Goal: Task Accomplishment & Management: Use online tool/utility

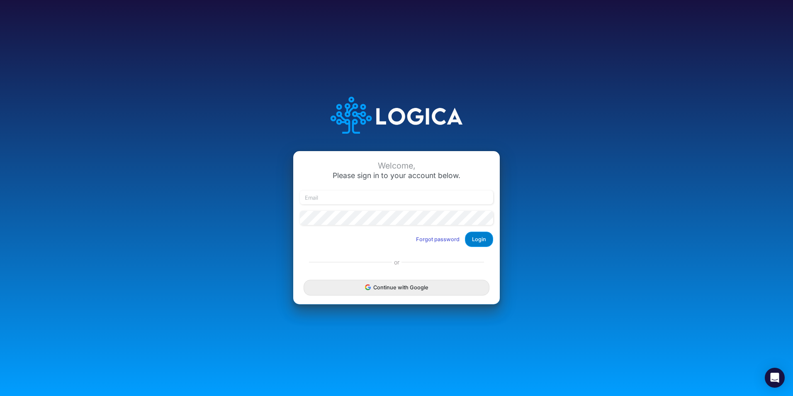
click at [480, 235] on button "Login" at bounding box center [479, 238] width 28 height 15
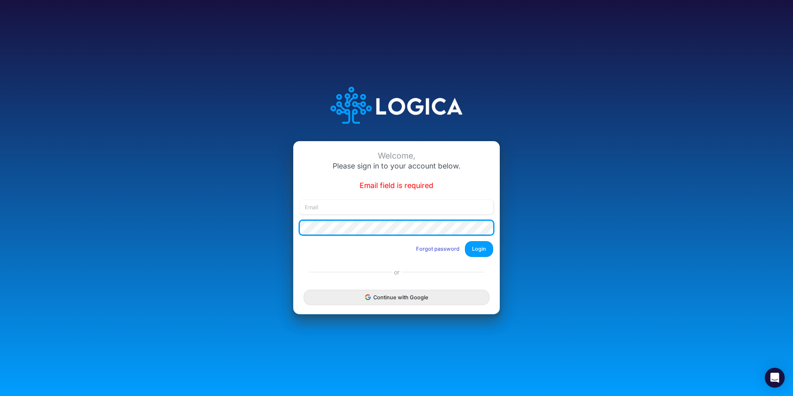
click at [287, 221] on div "Welcome, Please sign in to your account below. Email field is required Forgot p…" at bounding box center [396, 198] width 529 height 256
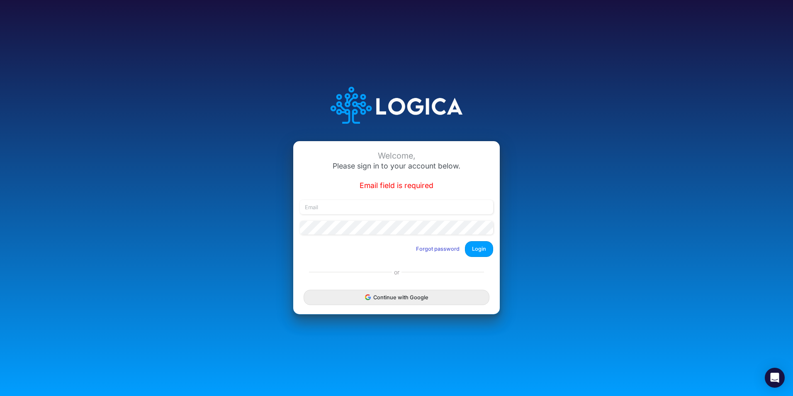
click at [306, 251] on div "Welcome, Please sign in to your account below. Email field is required Forgot p…" at bounding box center [396, 202] width 207 height 122
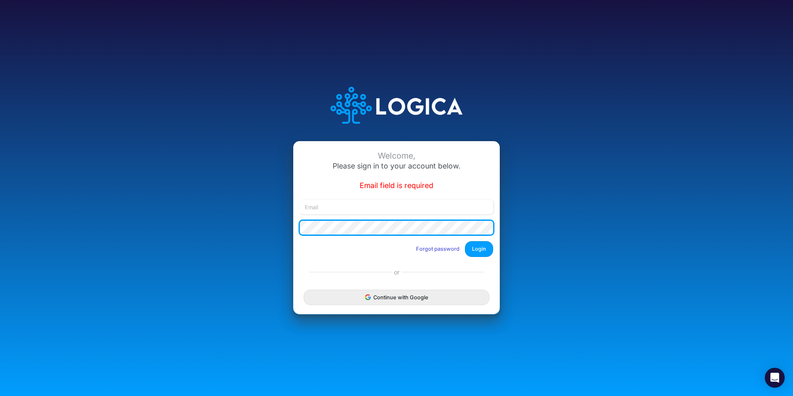
click at [465, 241] on button "Login" at bounding box center [479, 248] width 28 height 15
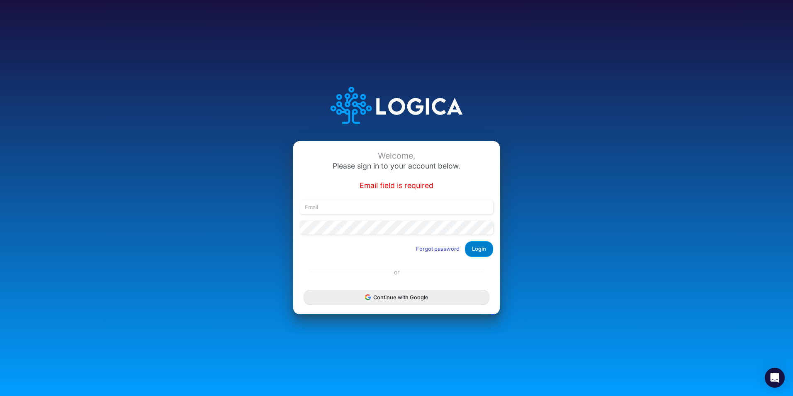
click at [483, 246] on button "Login" at bounding box center [479, 248] width 28 height 15
click at [482, 247] on button "Login" at bounding box center [479, 248] width 28 height 15
click at [456, 247] on button "Forgot password" at bounding box center [438, 249] width 54 height 14
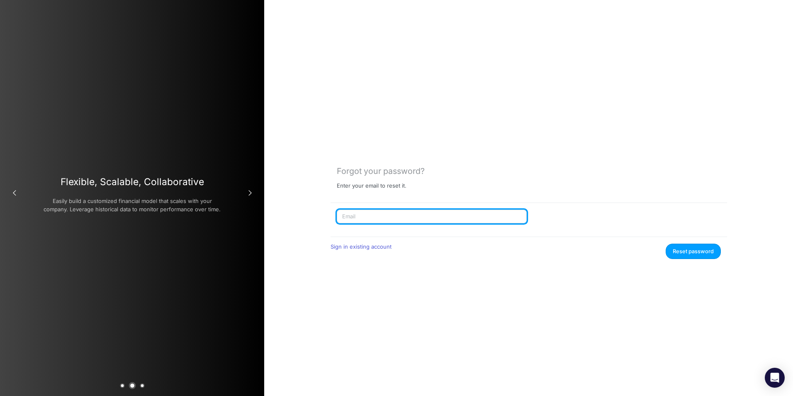
click at [388, 217] on input "text" at bounding box center [432, 216] width 190 height 14
type input "[PERSON_NAME][EMAIL_ADDRESS][DOMAIN_NAME]"
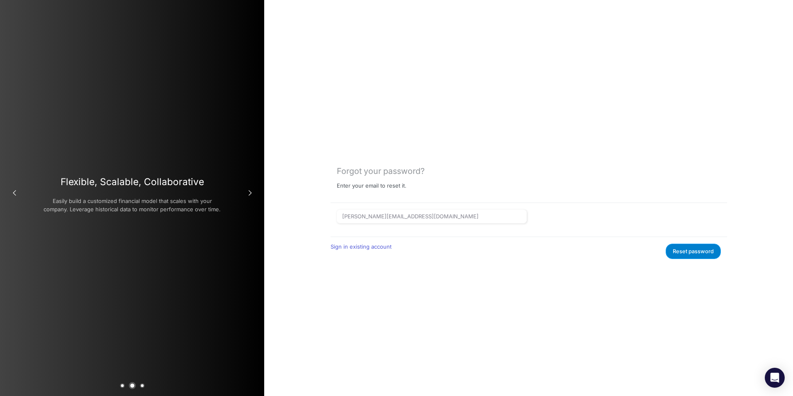
click at [679, 245] on button "Reset password" at bounding box center [693, 250] width 55 height 15
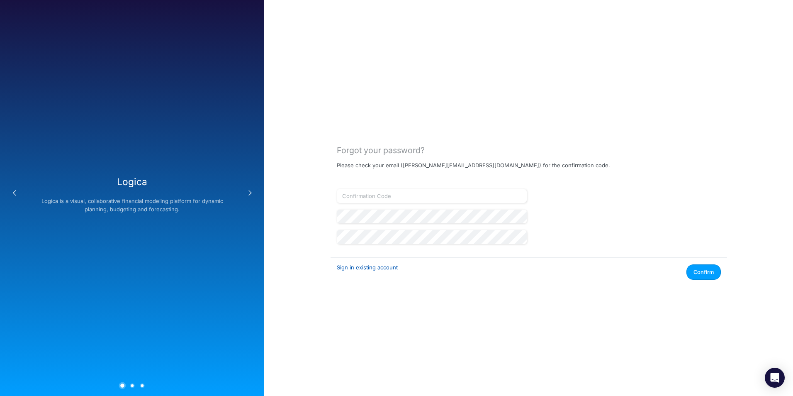
click at [371, 268] on link "Sign in existing account" at bounding box center [367, 267] width 61 height 7
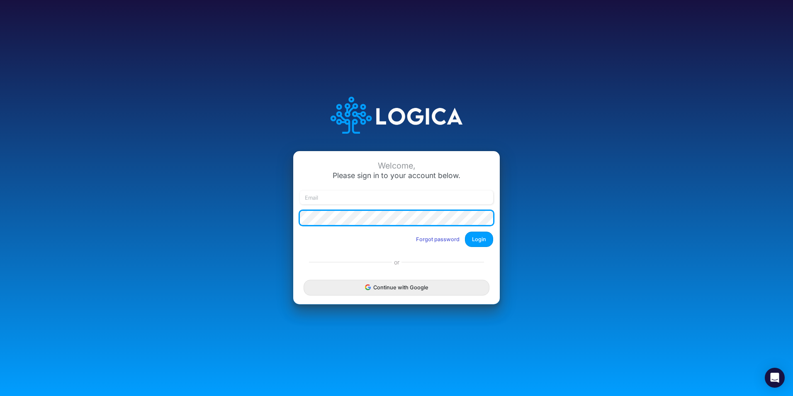
click at [293, 215] on div "Welcome, Please sign in to your account below. Forgot password Login" at bounding box center [396, 202] width 207 height 102
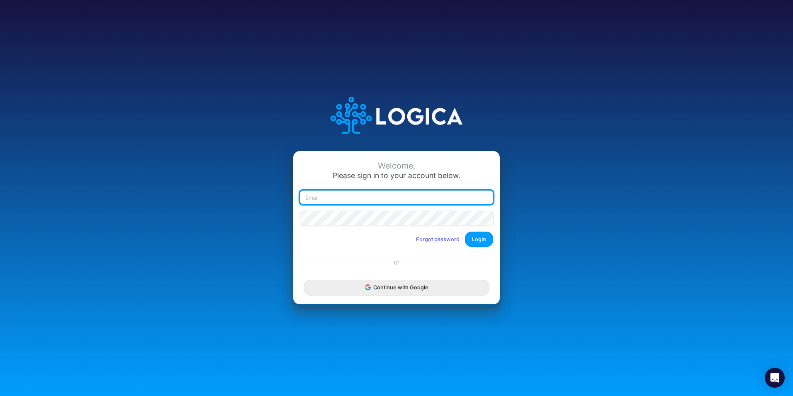
click at [325, 201] on input "email" at bounding box center [396, 197] width 193 height 14
paste input "[PERSON_NAME][EMAIL_ADDRESS][DOMAIN_NAME]"
type input "[PERSON_NAME][EMAIL_ADDRESS][DOMAIN_NAME]"
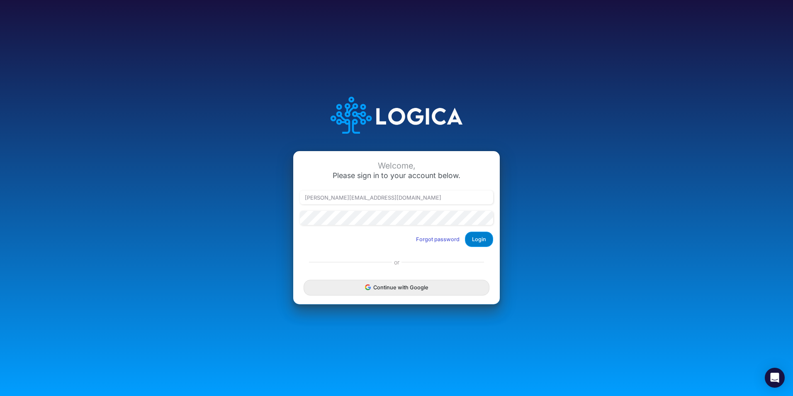
click at [479, 244] on button "Login" at bounding box center [479, 238] width 28 height 15
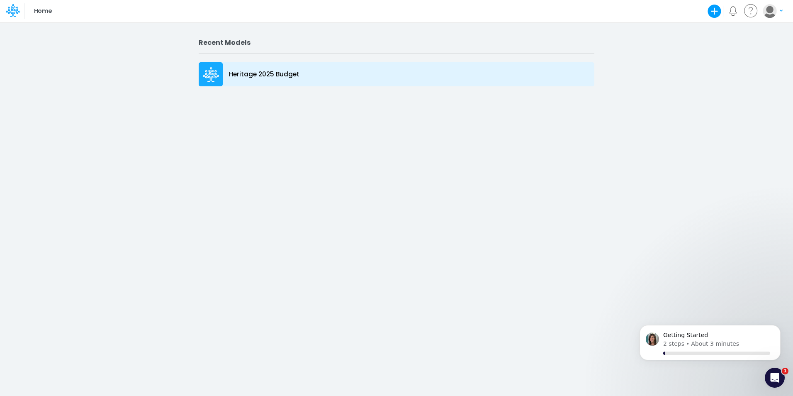
click at [250, 75] on p "Heritage 2025 Budget" at bounding box center [264, 75] width 70 height 10
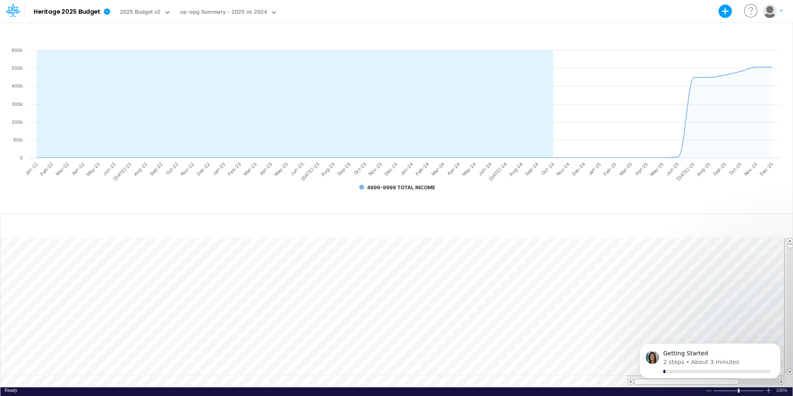
click at [785, 366] on body "Getting Started 2 steps • About 3 minutes" at bounding box center [709, 362] width 159 height 51
click at [787, 368] on body "Getting Started 2 steps • About 3 minutes" at bounding box center [709, 362] width 159 height 51
click at [787, 369] on body "Getting Started 2 steps • About 3 minutes" at bounding box center [709, 362] width 159 height 51
click at [785, 370] on body "Getting Started 2 steps • About 3 minutes" at bounding box center [709, 362] width 159 height 51
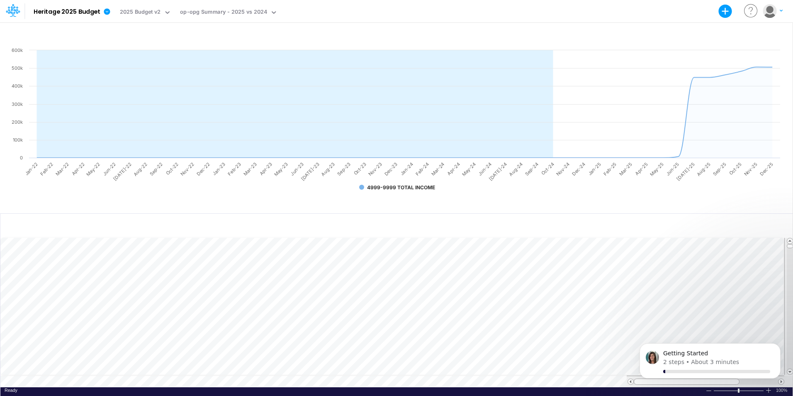
click at [784, 369] on body "Getting Started 2 steps • About 3 minutes" at bounding box center [709, 362] width 159 height 51
click at [688, 335] on div "Getting Started 2 steps • About 3 minutes" at bounding box center [710, 327] width 153 height 104
click at [687, 355] on p "Getting Started" at bounding box center [716, 353] width 107 height 8
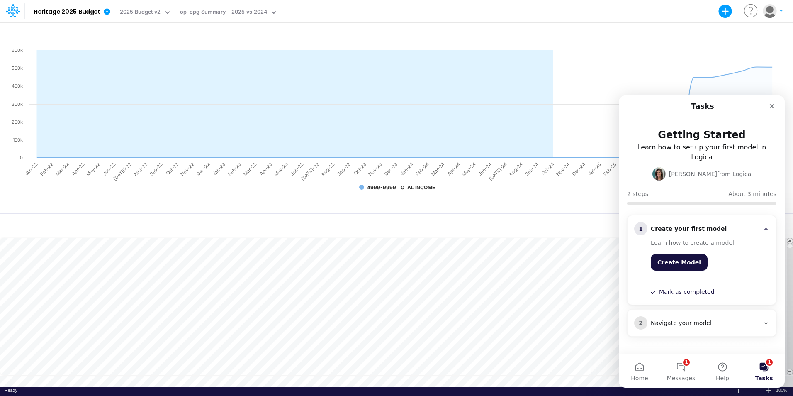
scroll to position [4, 0]
click at [681, 360] on button "1 Messages" at bounding box center [680, 370] width 41 height 33
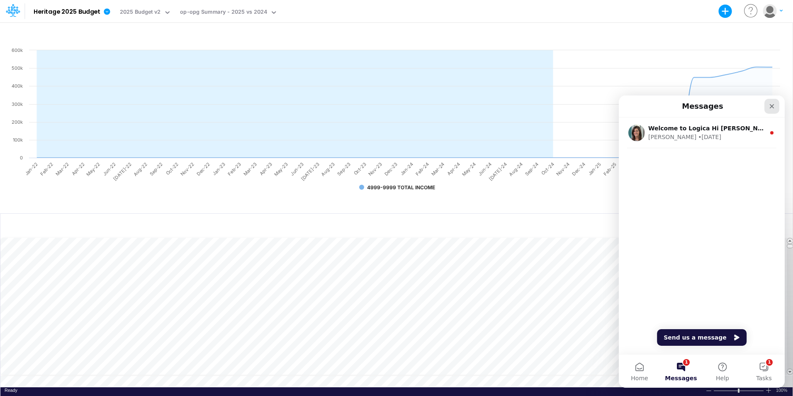
click at [772, 105] on icon "Close" at bounding box center [771, 106] width 7 height 7
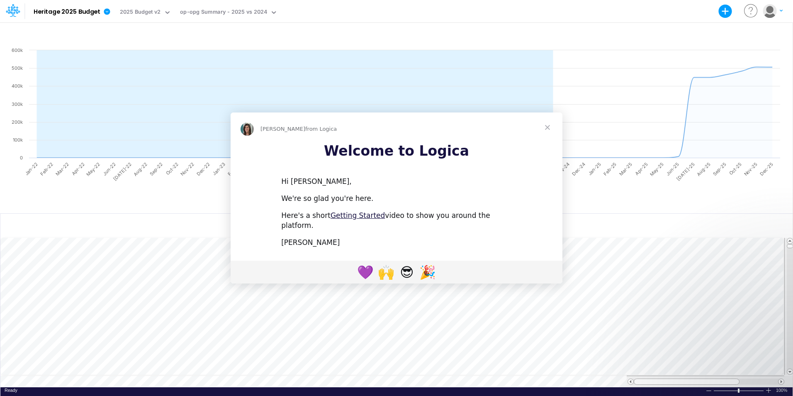
scroll to position [0, 0]
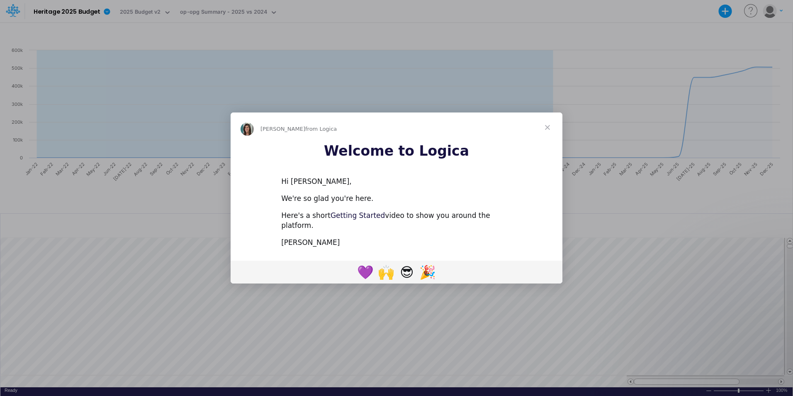
click at [350, 219] on link "Getting Started" at bounding box center [357, 215] width 54 height 8
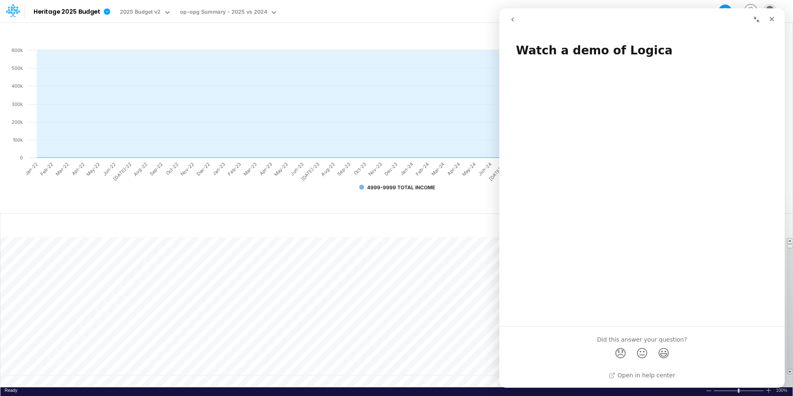
click at [558, 280] on div "Intercom messenger" at bounding box center [641, 190] width 285 height 260
click at [772, 20] on icon "Close" at bounding box center [772, 19] width 5 height 5
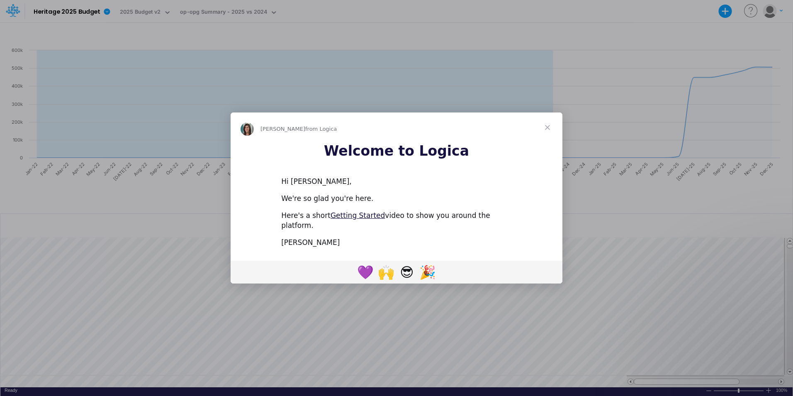
click at [548, 131] on span "Close" at bounding box center [547, 127] width 30 height 30
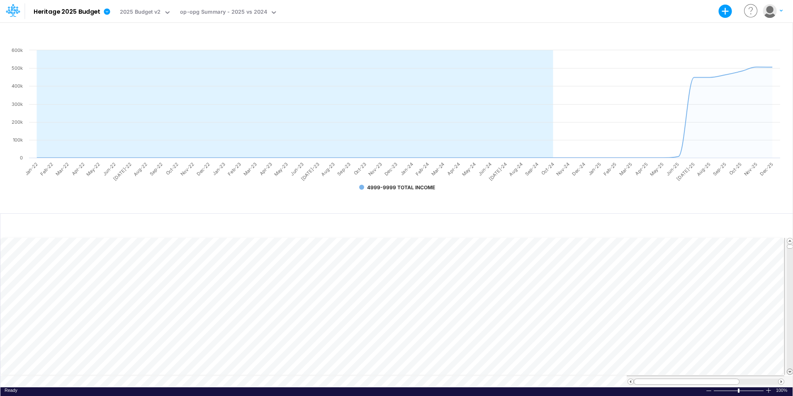
click at [789, 369] on span at bounding box center [789, 371] width 5 height 5
click at [533, 168] on text "Sep-24" at bounding box center [531, 168] width 15 height 15
click at [705, 166] on text "Aug-25" at bounding box center [703, 169] width 16 height 16
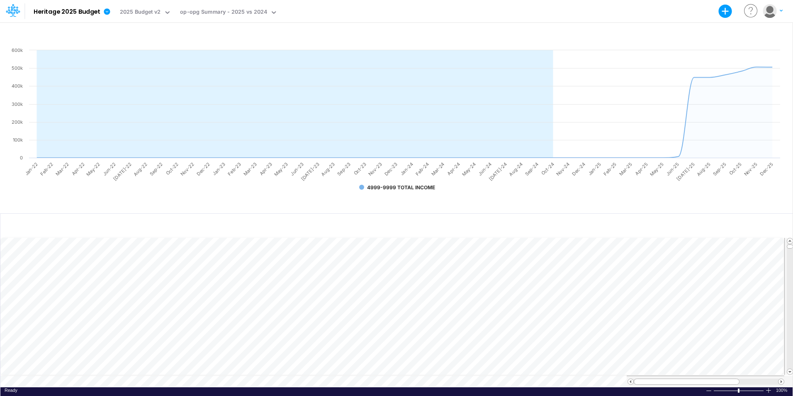
click at [721, 167] on text "Sep-25" at bounding box center [719, 168] width 15 height 15
click at [790, 369] on span at bounding box center [789, 371] width 5 height 5
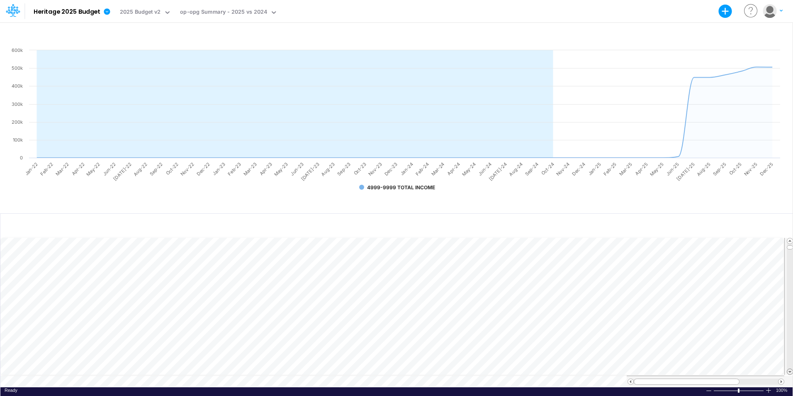
click at [790, 369] on span at bounding box center [789, 371] width 5 height 5
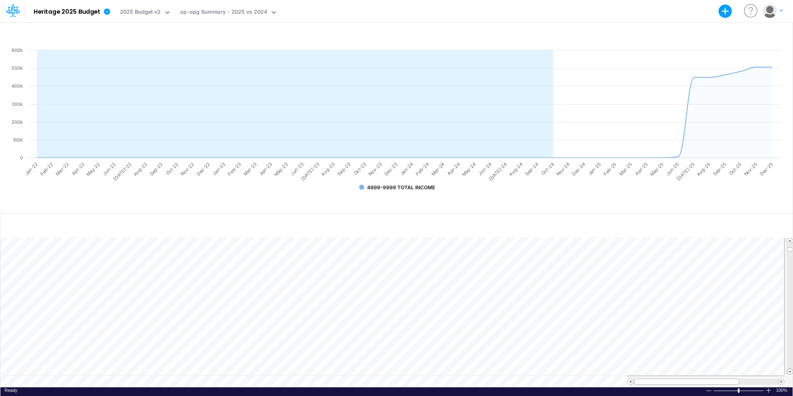
click at [790, 369] on span at bounding box center [789, 371] width 5 height 5
click at [10, 219] on div "Paste Cut Copy AutoFill Ready 100% Row Count: 397" at bounding box center [396, 304] width 792 height 183
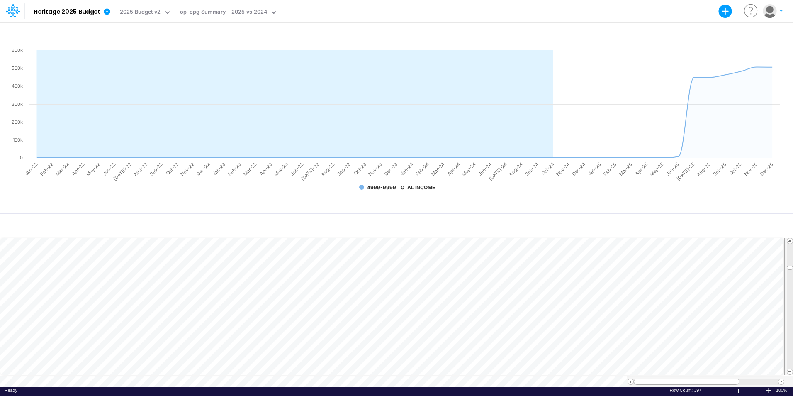
click at [789, 365] on div at bounding box center [790, 306] width 6 height 124
click at [790, 369] on span at bounding box center [789, 371] width 5 height 5
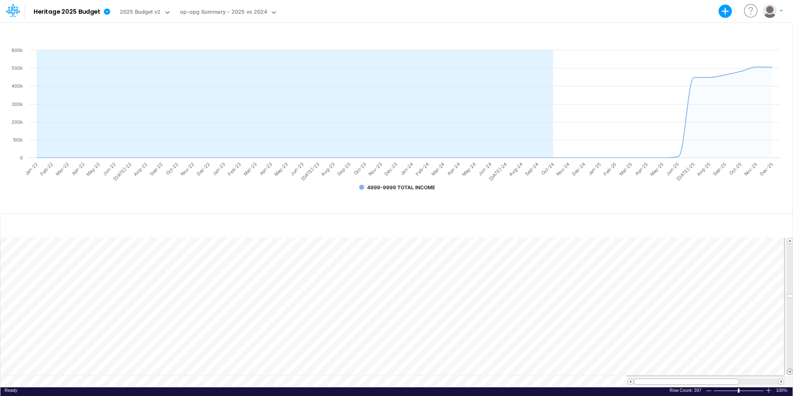
click at [790, 369] on span at bounding box center [789, 371] width 5 height 5
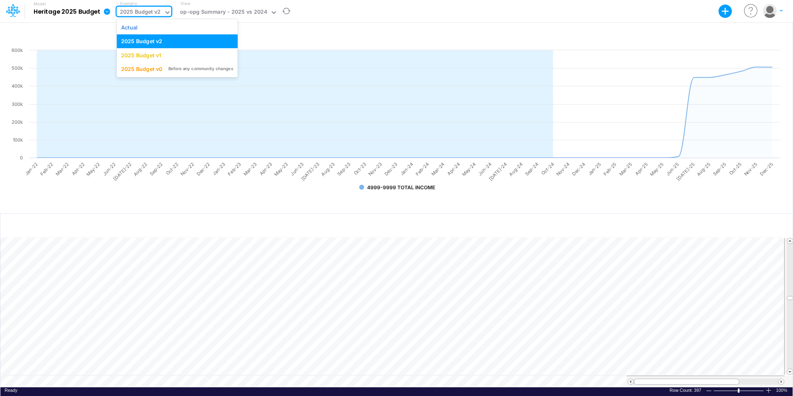
click at [146, 13] on div "2025 Budget v2" at bounding box center [140, 13] width 41 height 10
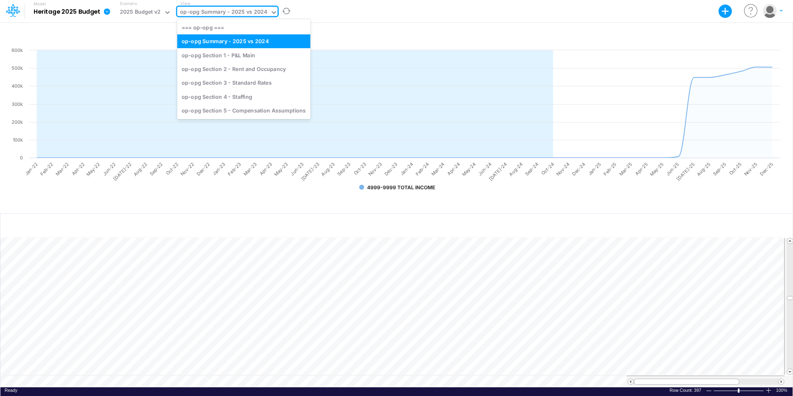
click at [193, 14] on div "op-opg Summary - 2025 vs 2024" at bounding box center [223, 13] width 87 height 10
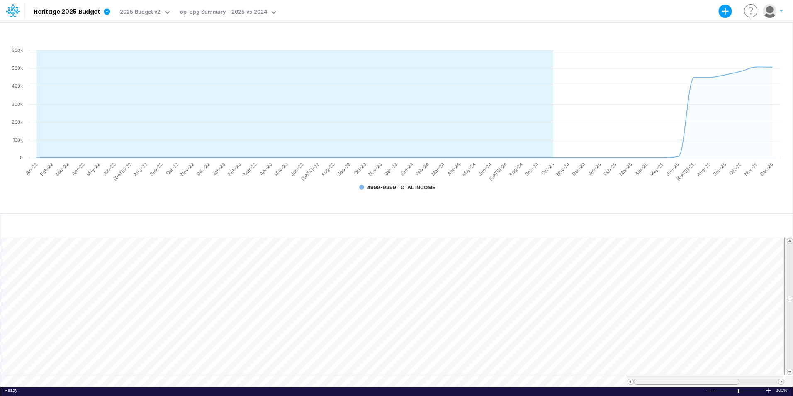
drag, startPoint x: 719, startPoint y: 379, endPoint x: 804, endPoint y: 379, distance: 84.2
click at [792, 379] on html "Model Heritage 2025 Budget Export Excel Scenario 2025 Budget v2 View op-opg Sum…" at bounding box center [396, 198] width 793 height 396
click at [560, 371] on table at bounding box center [396, 312] width 793 height 151
click at [790, 369] on span at bounding box center [789, 371] width 5 height 5
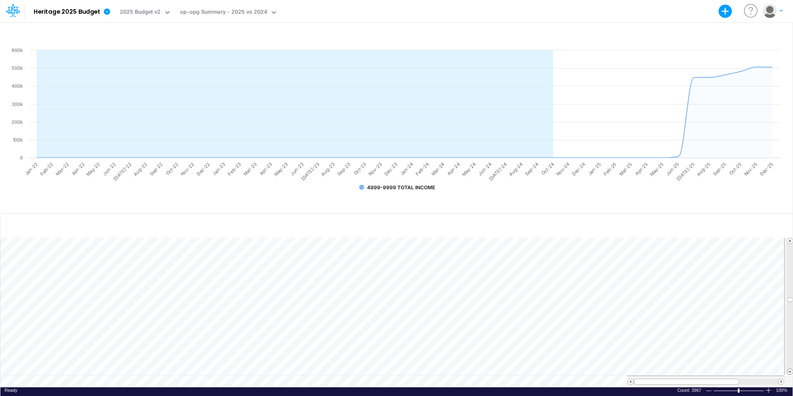
click at [790, 369] on span at bounding box center [789, 371] width 5 height 5
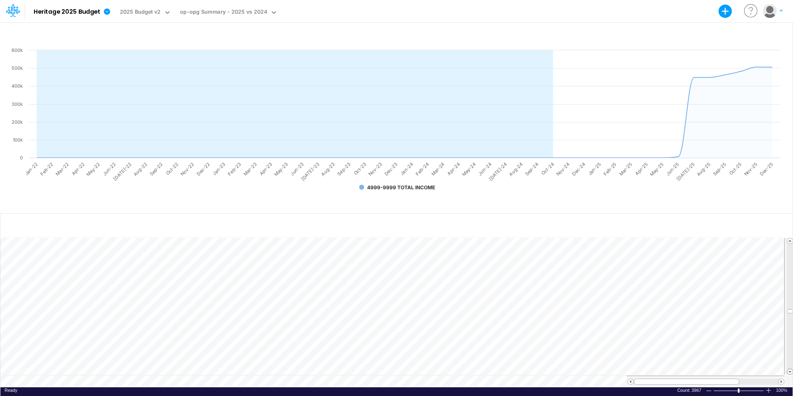
click at [790, 369] on span at bounding box center [789, 371] width 5 height 5
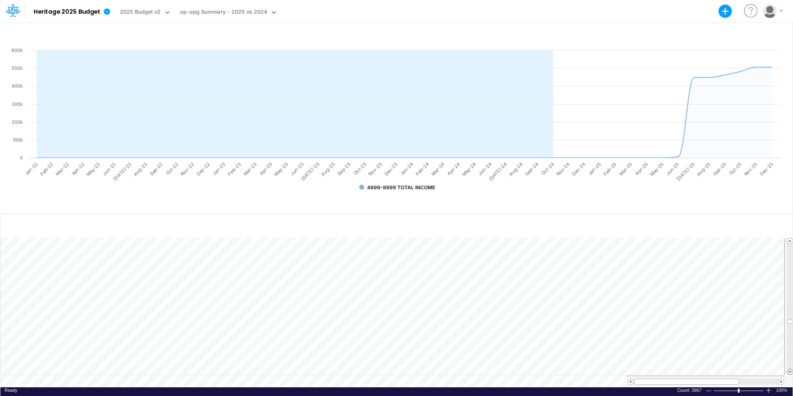
click at [790, 369] on span at bounding box center [789, 371] width 5 height 5
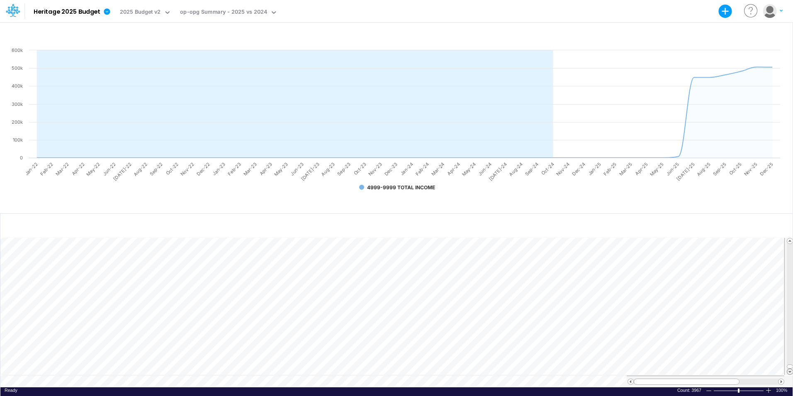
click at [790, 369] on span at bounding box center [789, 371] width 5 height 5
drag, startPoint x: 791, startPoint y: 363, endPoint x: 819, endPoint y: 308, distance: 61.6
click at [792, 308] on html "Model Heritage 2025 Budget Export Excel Scenario 2025 Budget v2 View op-opg Sum…" at bounding box center [396, 198] width 793 height 396
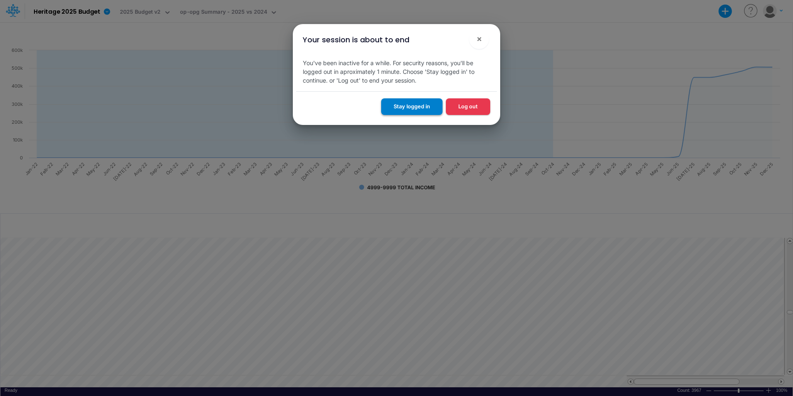
click at [434, 109] on button "Stay logged in" at bounding box center [411, 106] width 61 height 16
